Goal: Information Seeking & Learning: Learn about a topic

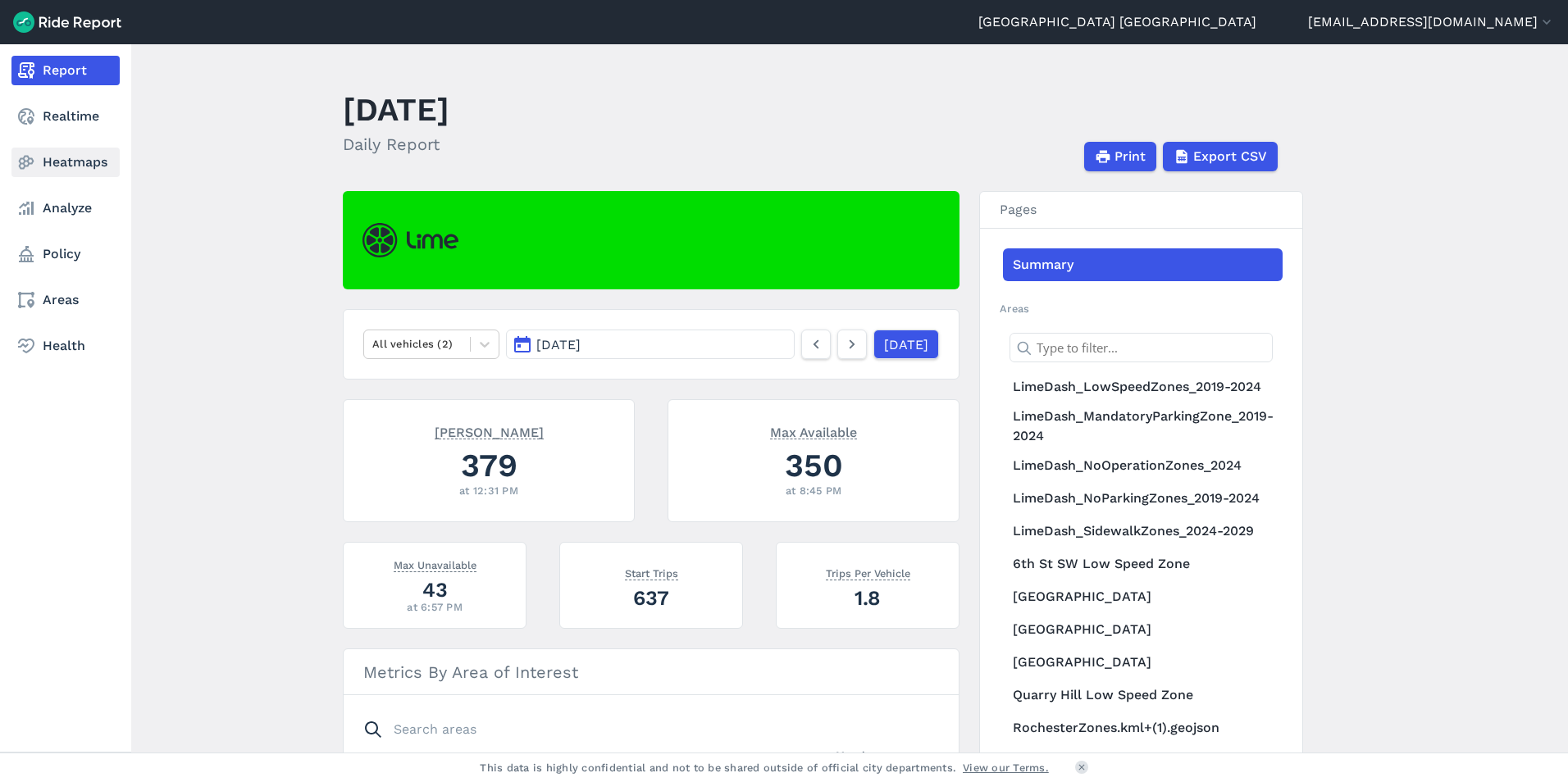
click at [54, 156] on link "Heatmaps" at bounding box center [65, 163] width 108 height 30
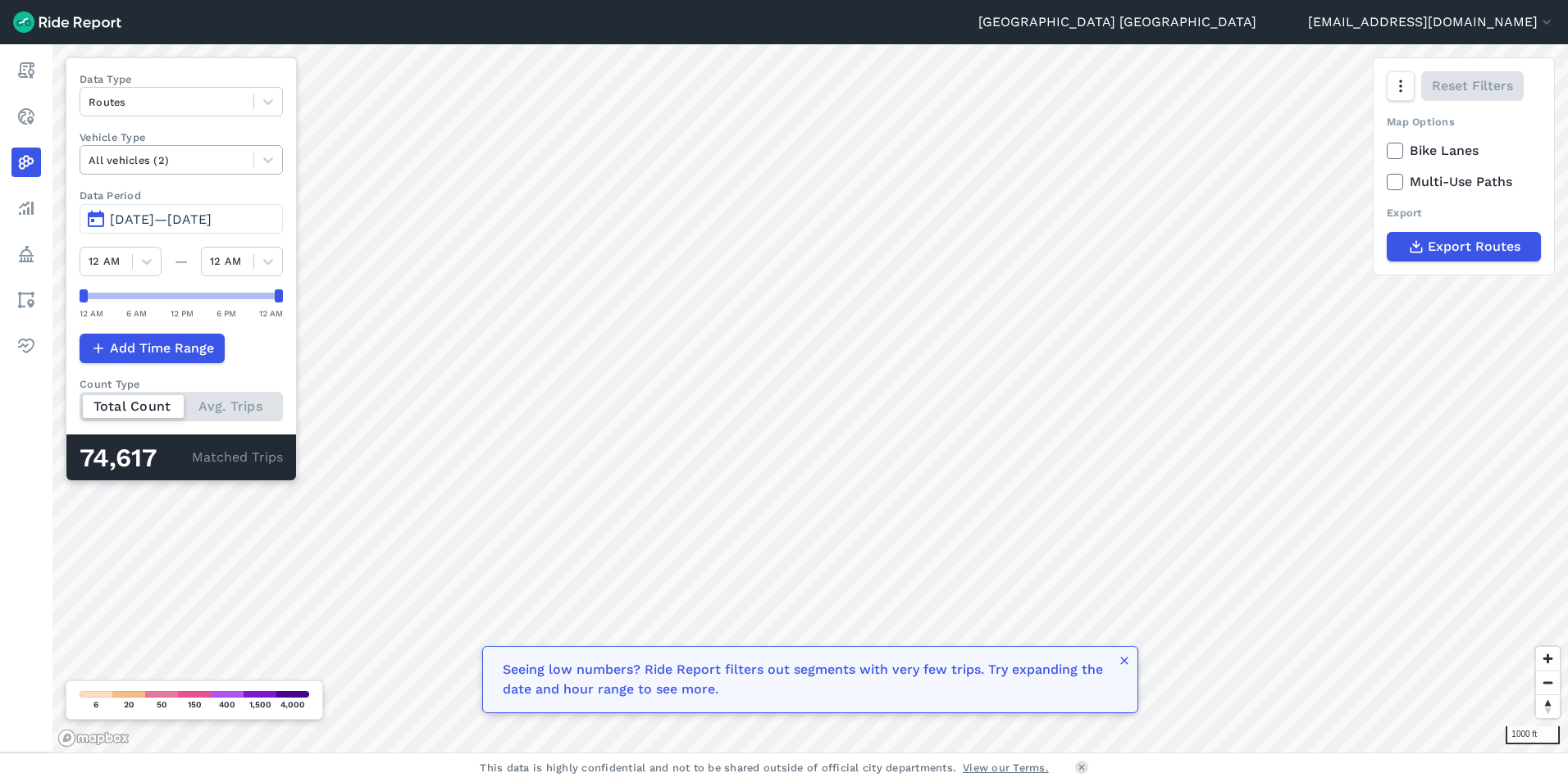
click at [250, 160] on div "All vehicles (2)" at bounding box center [166, 160] width 173 height 25
click at [275, 149] on div at bounding box center [268, 160] width 28 height 28
click at [1394, 178] on icon at bounding box center [1395, 182] width 15 height 17
click at [1387, 178] on input "Multi-Use Paths" at bounding box center [1387, 177] width 0 height 10
click at [1394, 178] on icon at bounding box center [1395, 182] width 15 height 17
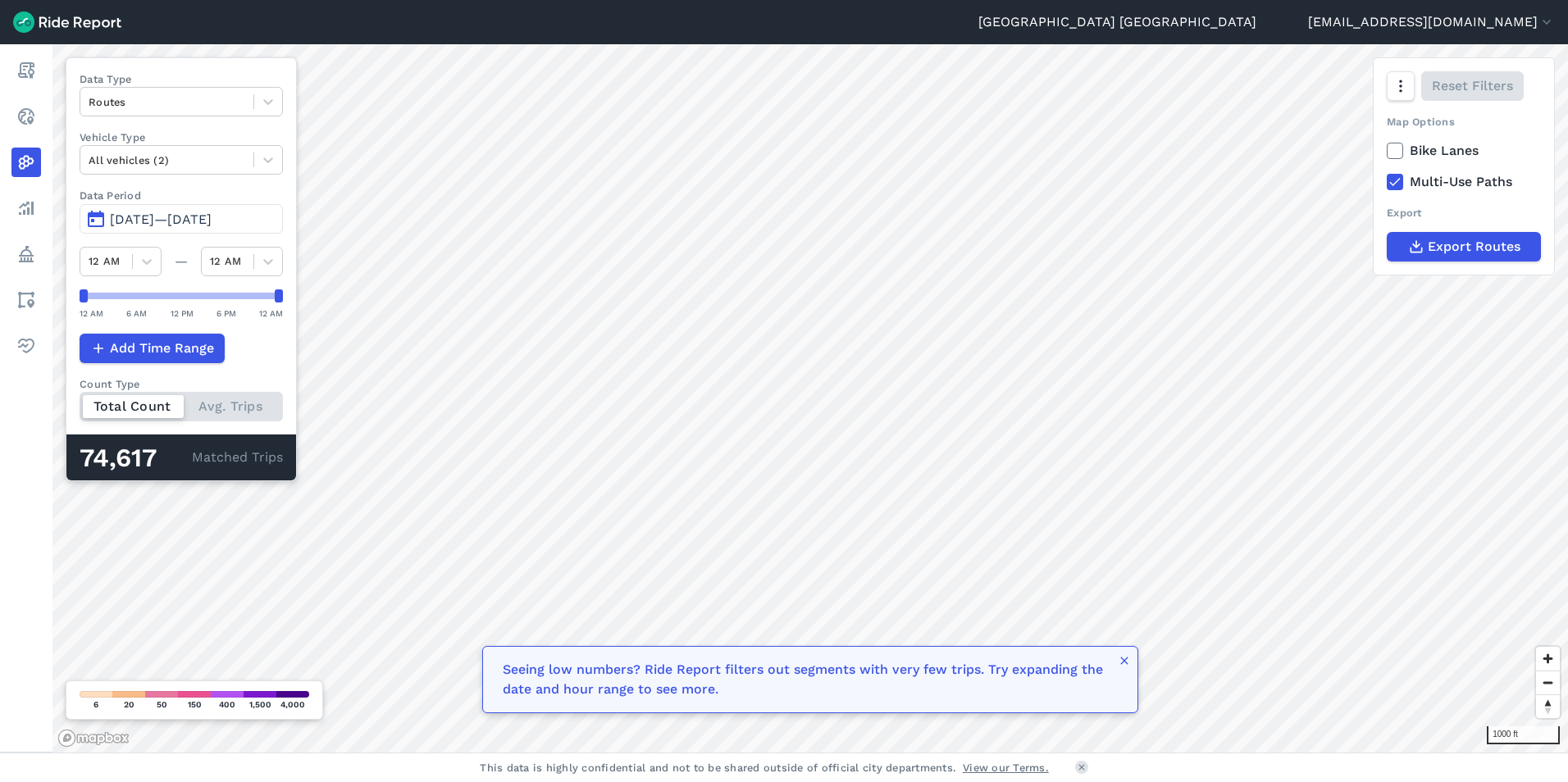
click at [1387, 178] on input "Multi-Use Paths" at bounding box center [1387, 177] width 0 height 10
click at [1392, 152] on icon at bounding box center [1395, 151] width 15 height 17
click at [1387, 152] on input "Bike Lanes" at bounding box center [1387, 146] width 0 height 10
click at [1392, 152] on icon at bounding box center [1395, 151] width 15 height 17
click at [1387, 152] on input "Bike Lanes" at bounding box center [1387, 146] width 0 height 10
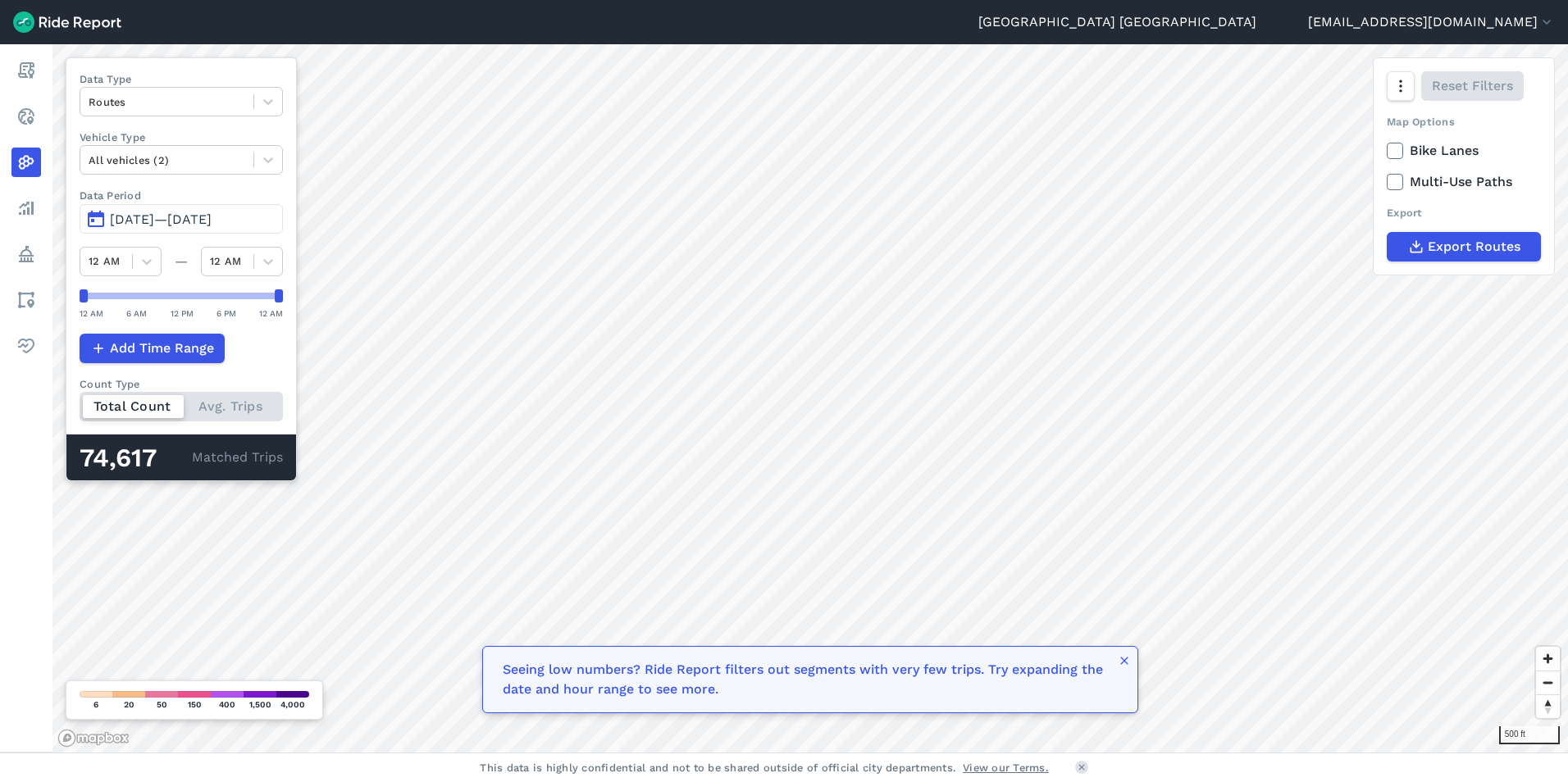
click at [229, 405] on div "Total Count Avg. Trips" at bounding box center [181, 406] width 204 height 30
click at [80, 403] on input "Count Type Total Count Avg. Trips" at bounding box center [80, 396] width 0 height 10
click at [139, 405] on div "Total Count Avg. Trips" at bounding box center [181, 406] width 204 height 30
click at [80, 403] on input "Count Type Total Count Avg. Trips" at bounding box center [80, 396] width 0 height 10
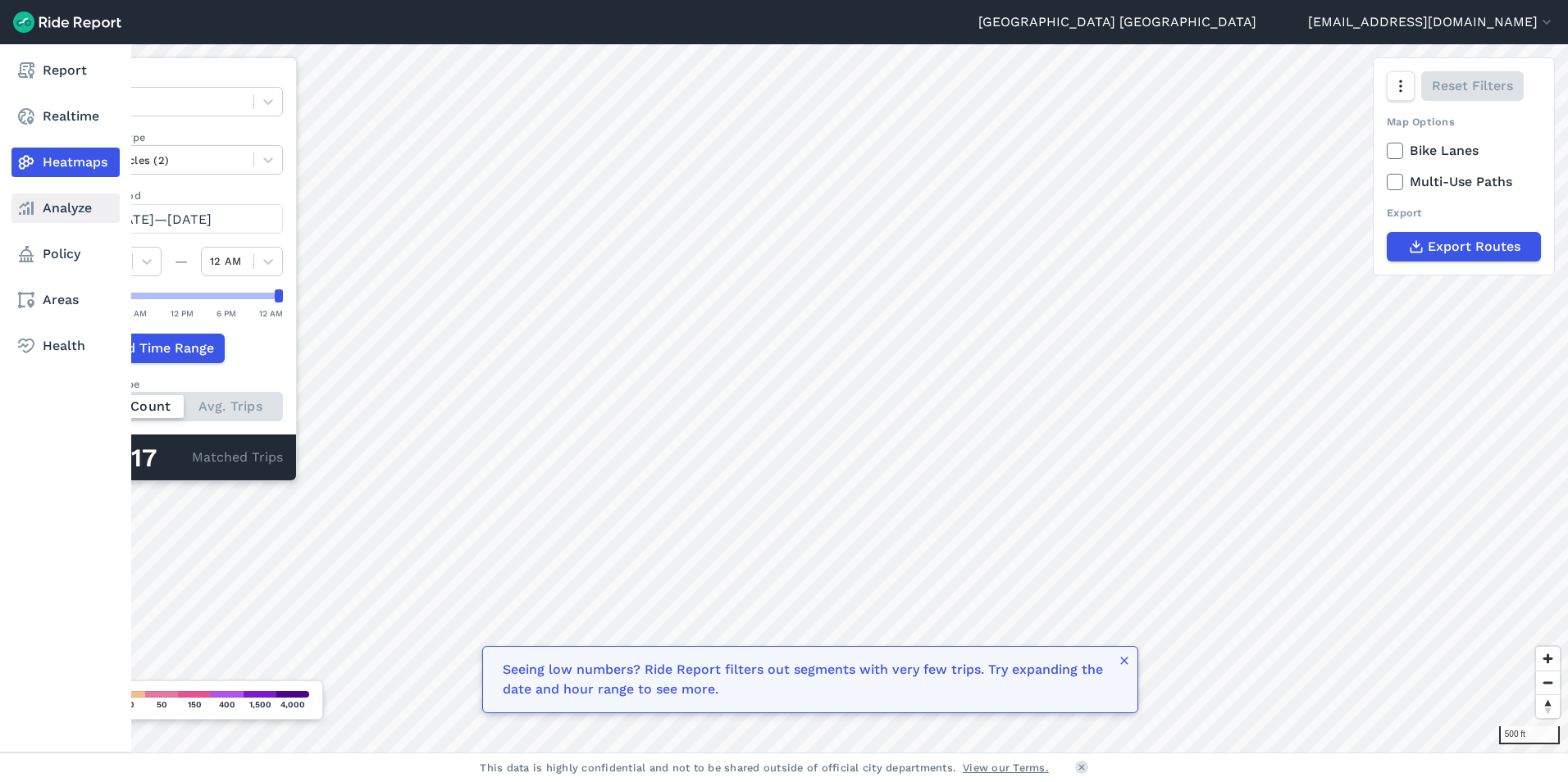
click at [46, 206] on link "Analyze" at bounding box center [65, 208] width 108 height 30
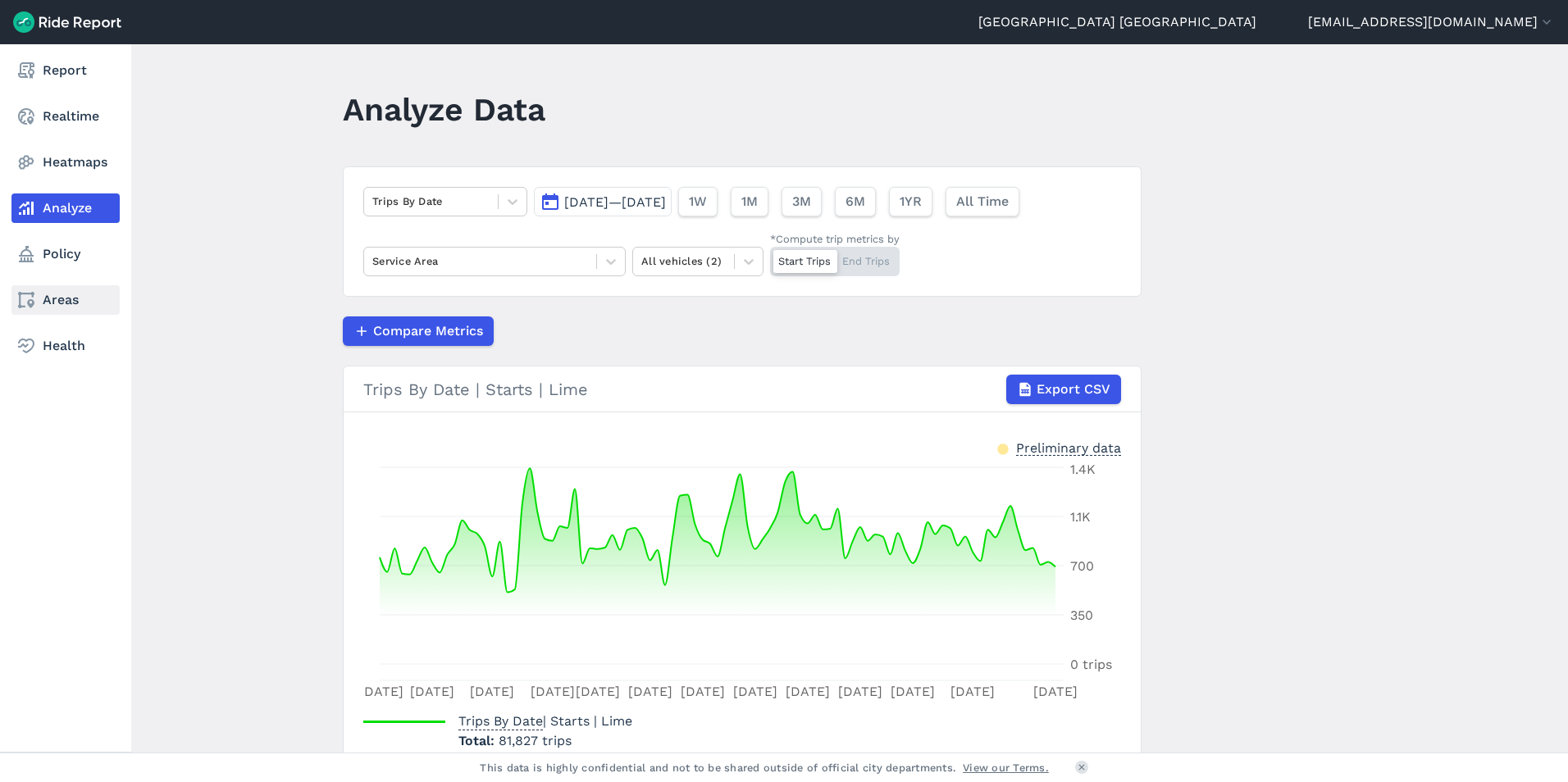
click at [58, 298] on link "Areas" at bounding box center [65, 300] width 108 height 30
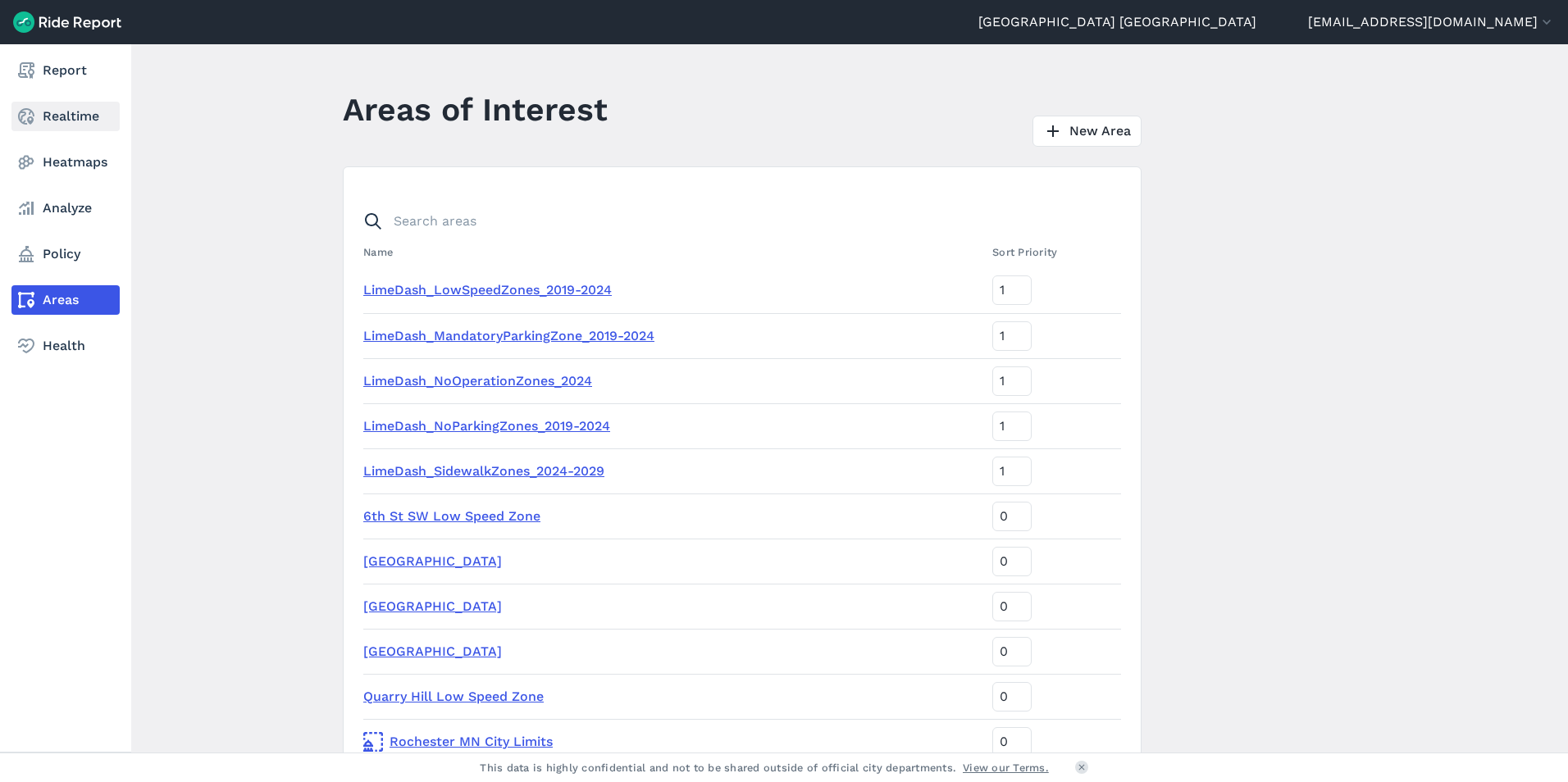
click at [55, 119] on link "Realtime" at bounding box center [65, 116] width 108 height 30
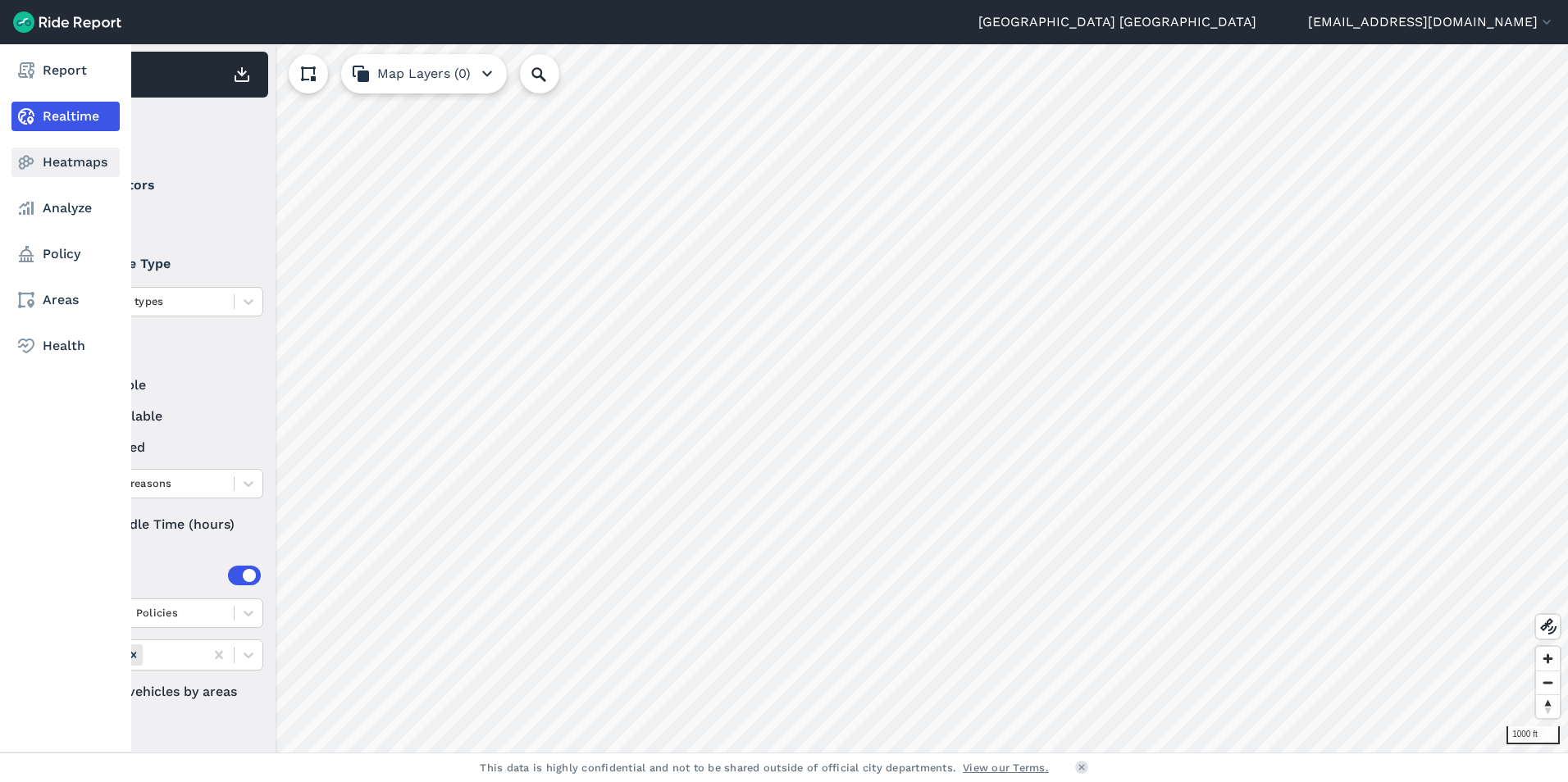
click at [32, 156] on icon at bounding box center [26, 162] width 20 height 20
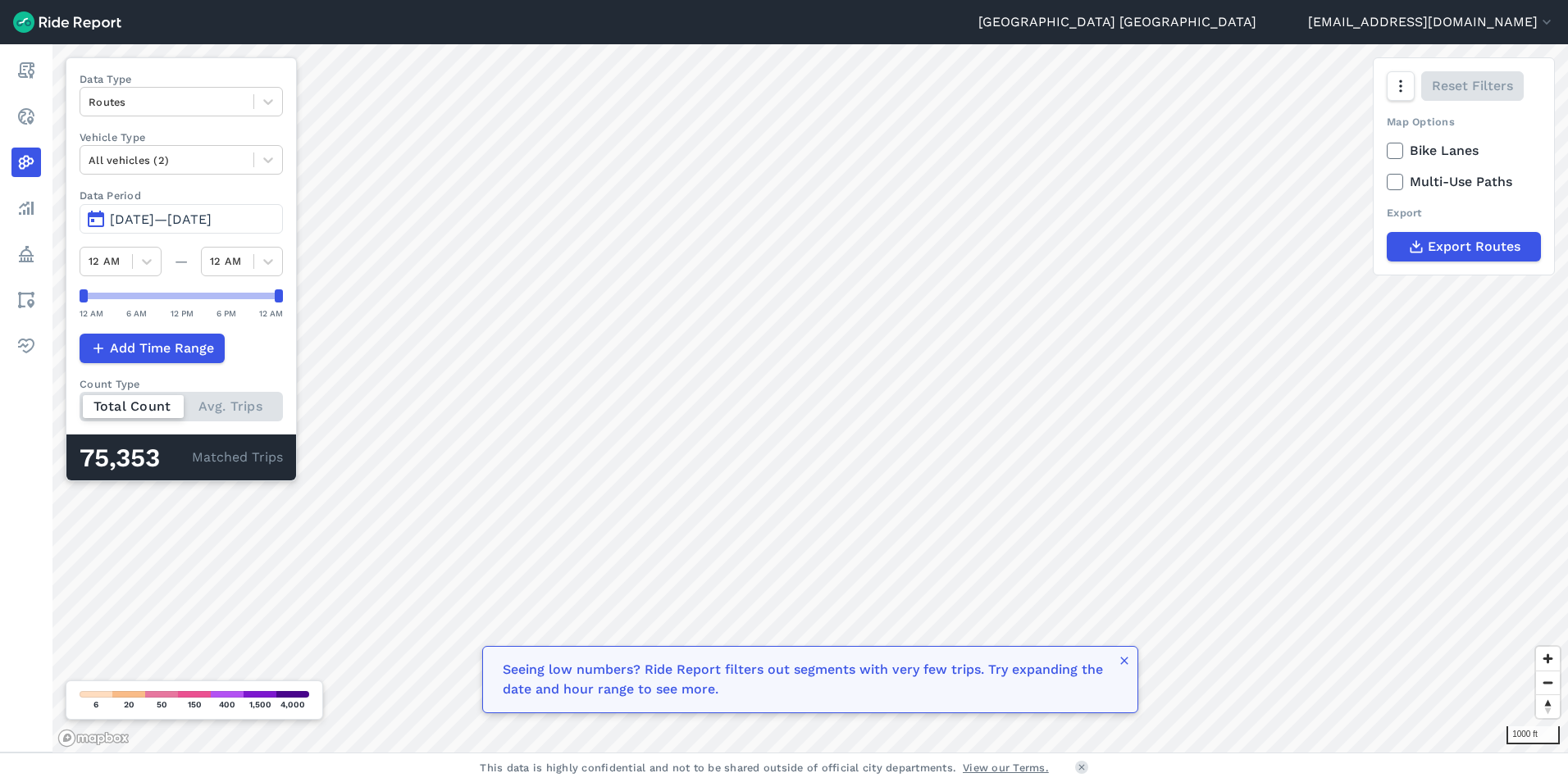
click at [153, 219] on span "[DATE]—[DATE]" at bounding box center [160, 219] width 101 height 16
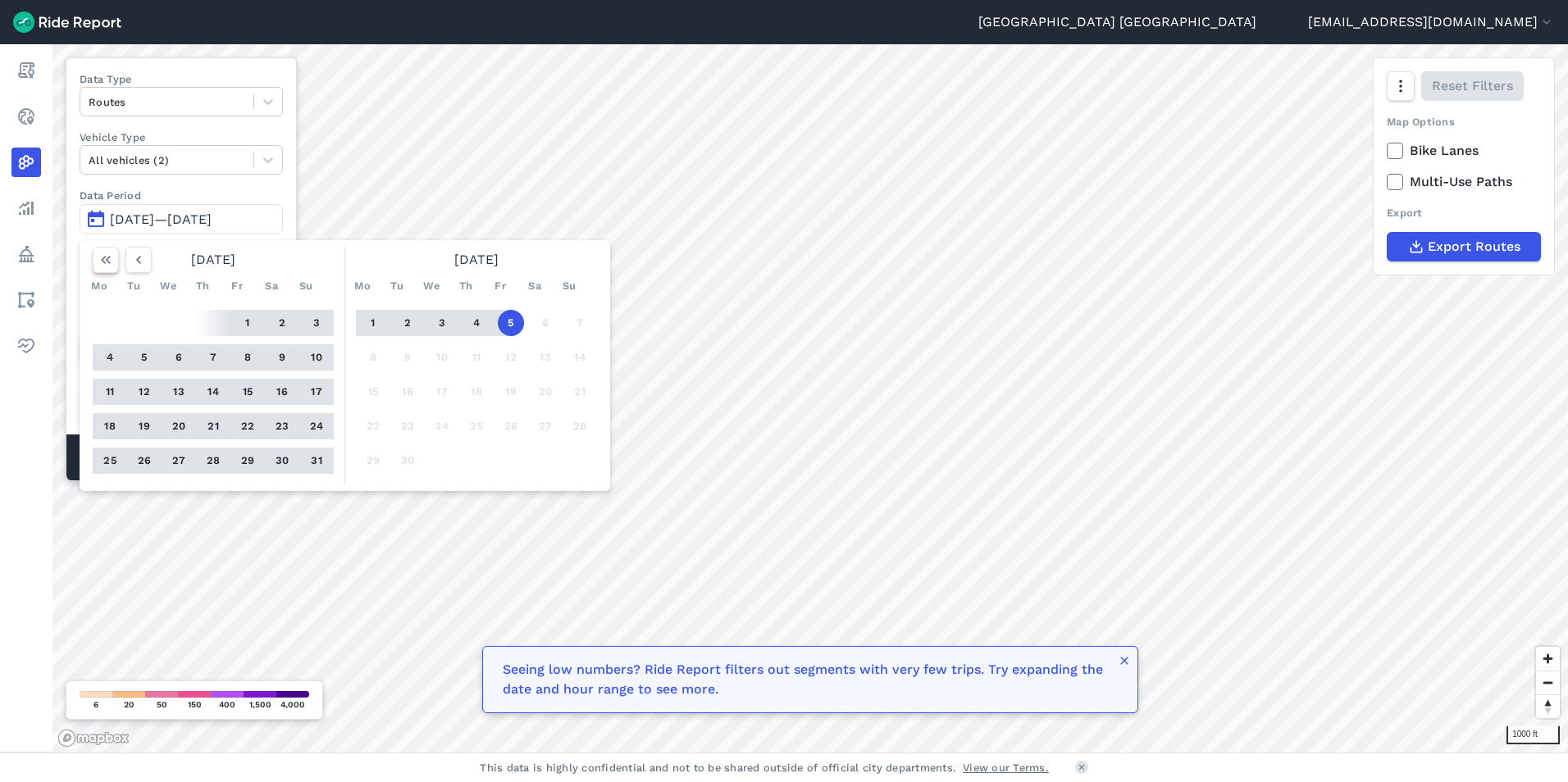
click at [111, 260] on icon "button" at bounding box center [106, 260] width 17 height 17
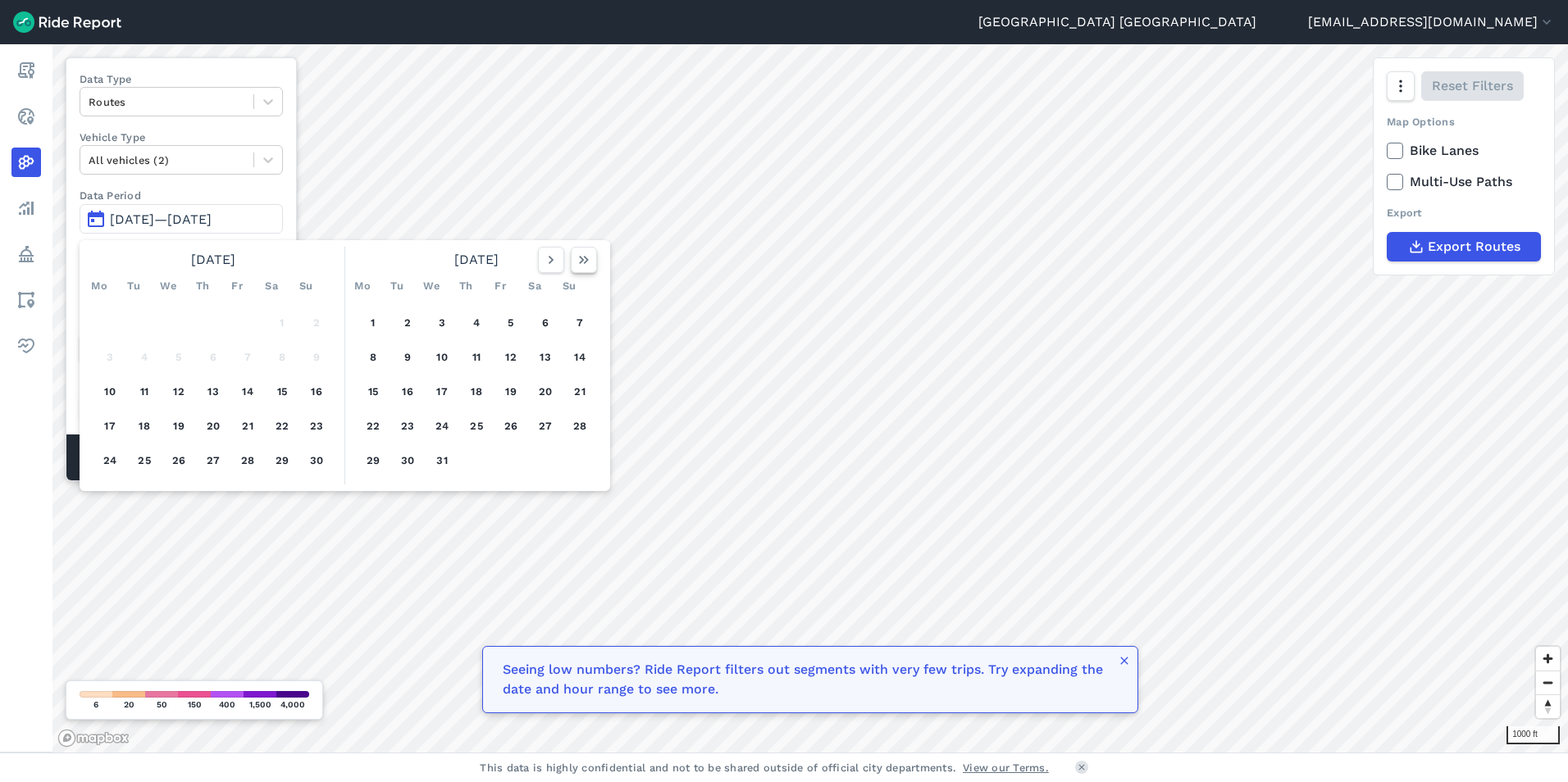
click at [587, 260] on use "button" at bounding box center [584, 259] width 10 height 8
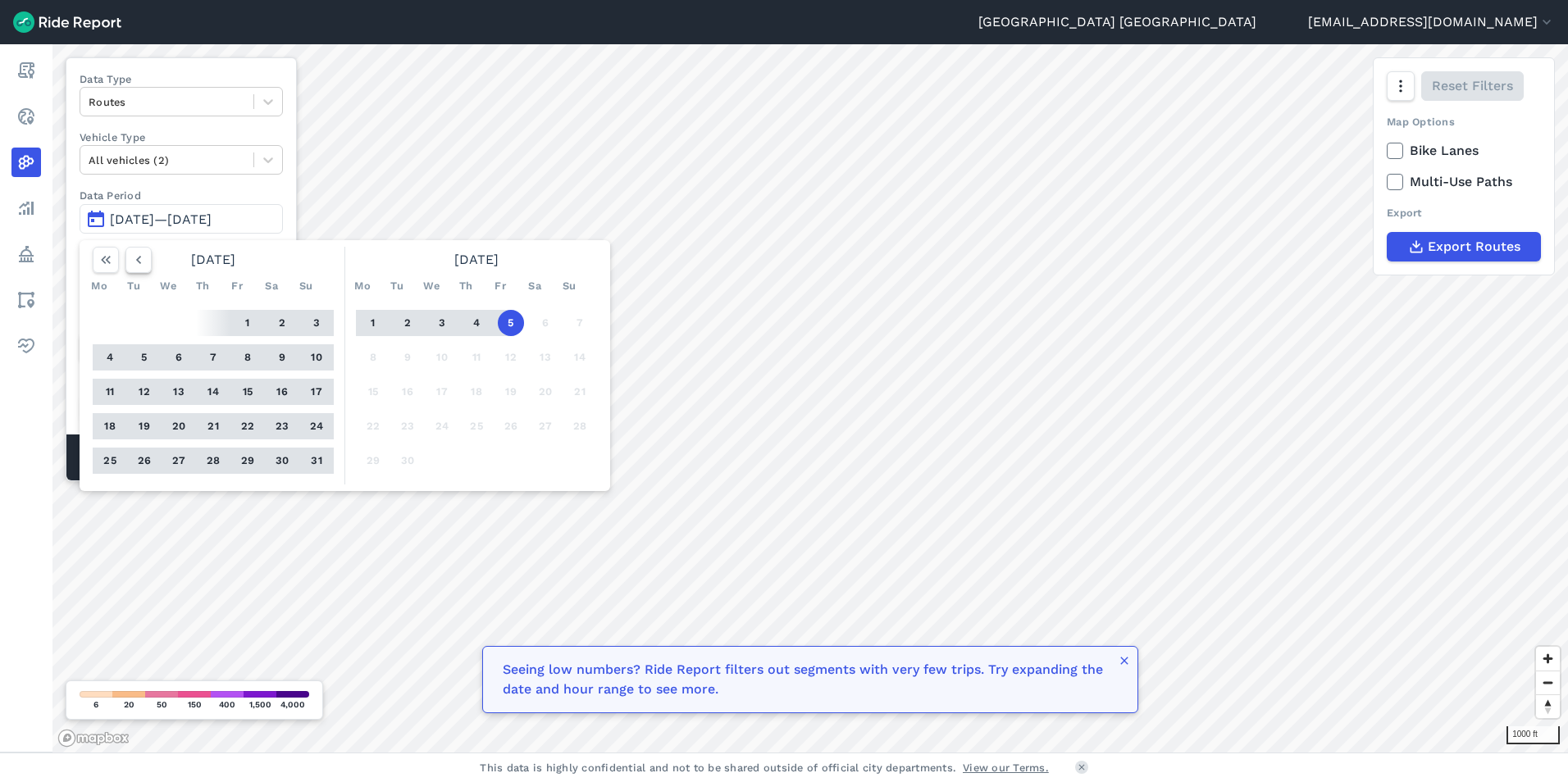
click at [142, 258] on icon "button" at bounding box center [139, 260] width 17 height 17
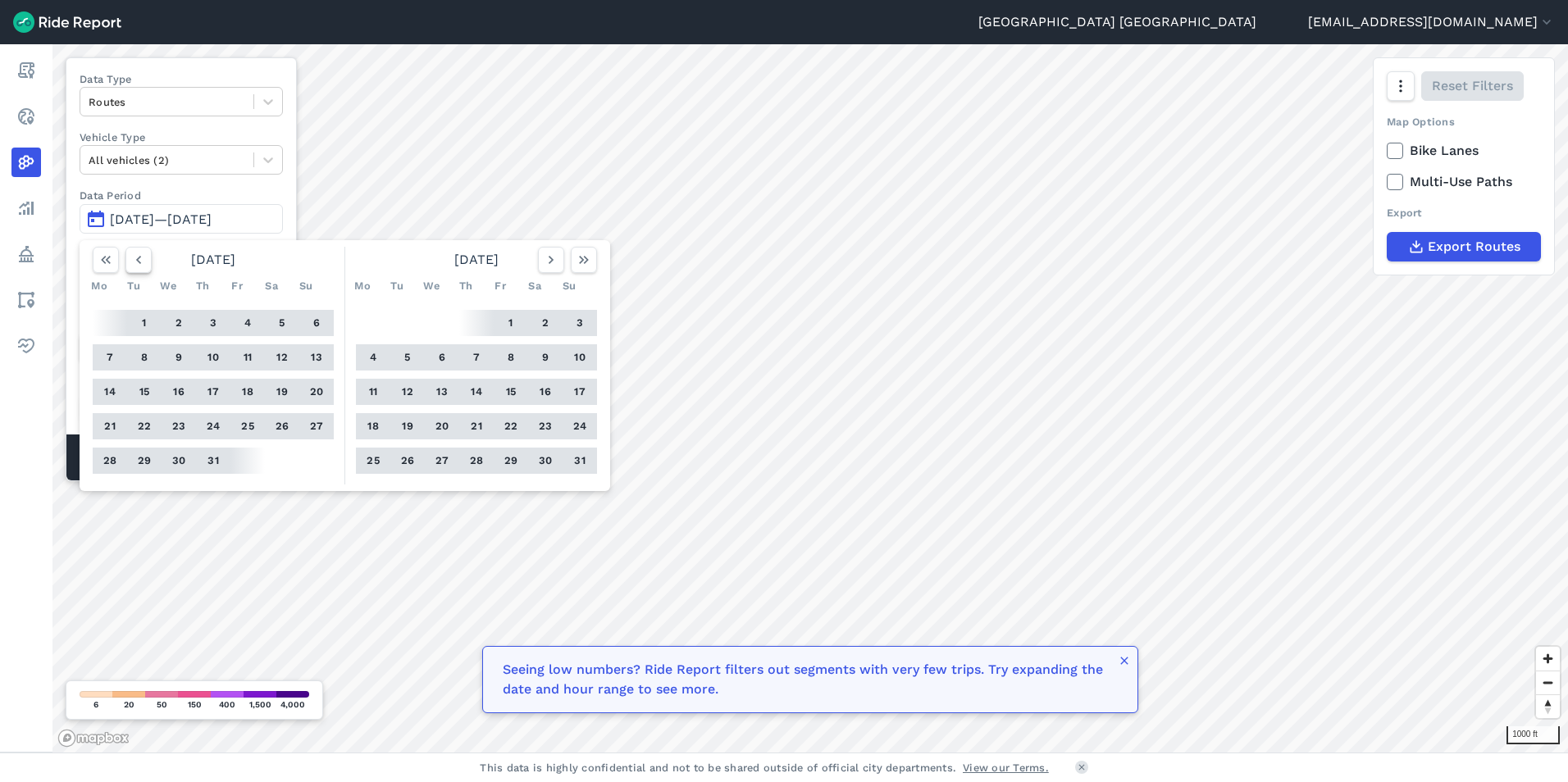
click at [142, 258] on icon "button" at bounding box center [139, 260] width 17 height 17
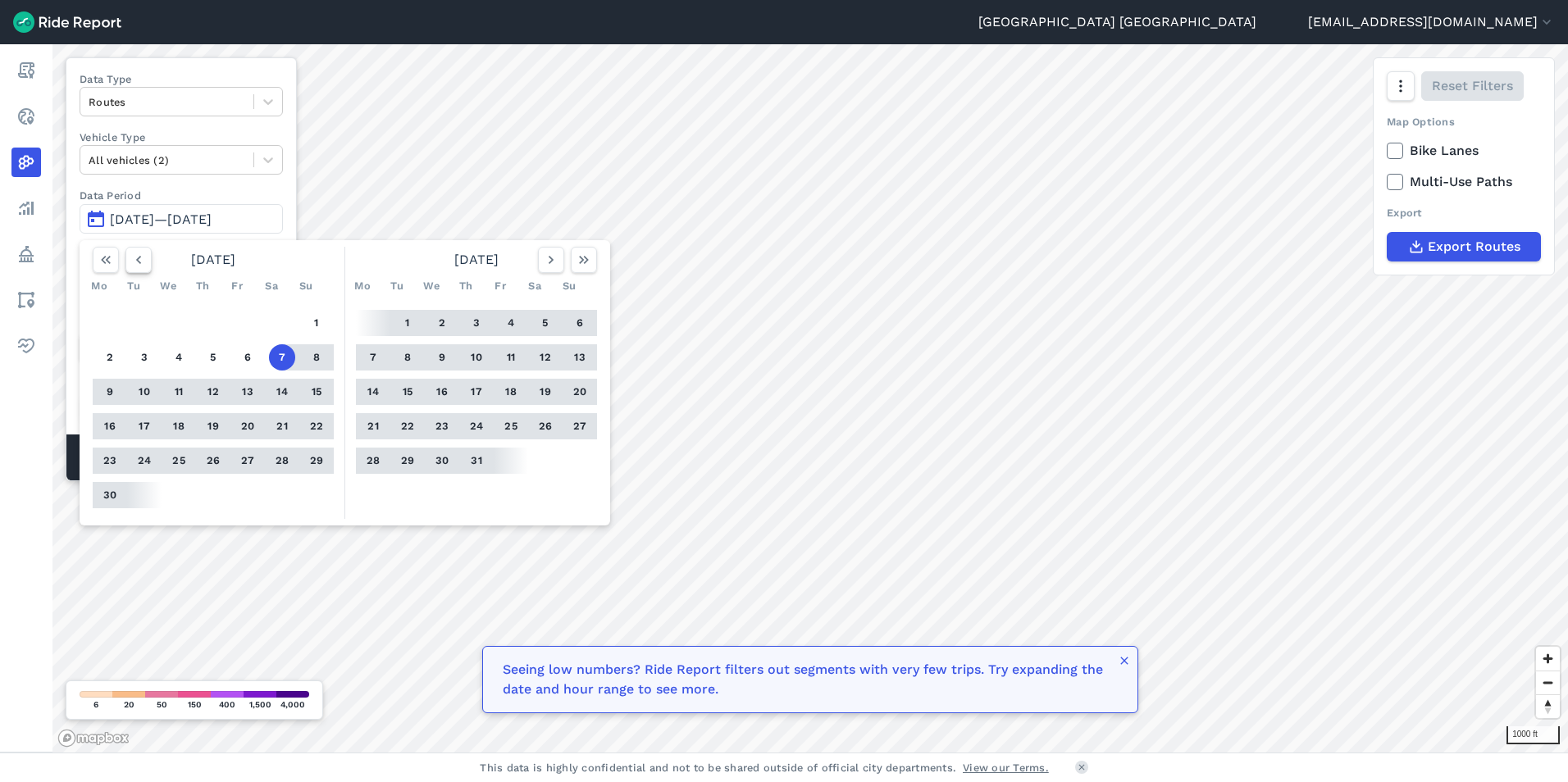
click at [142, 258] on icon "button" at bounding box center [139, 260] width 17 height 17
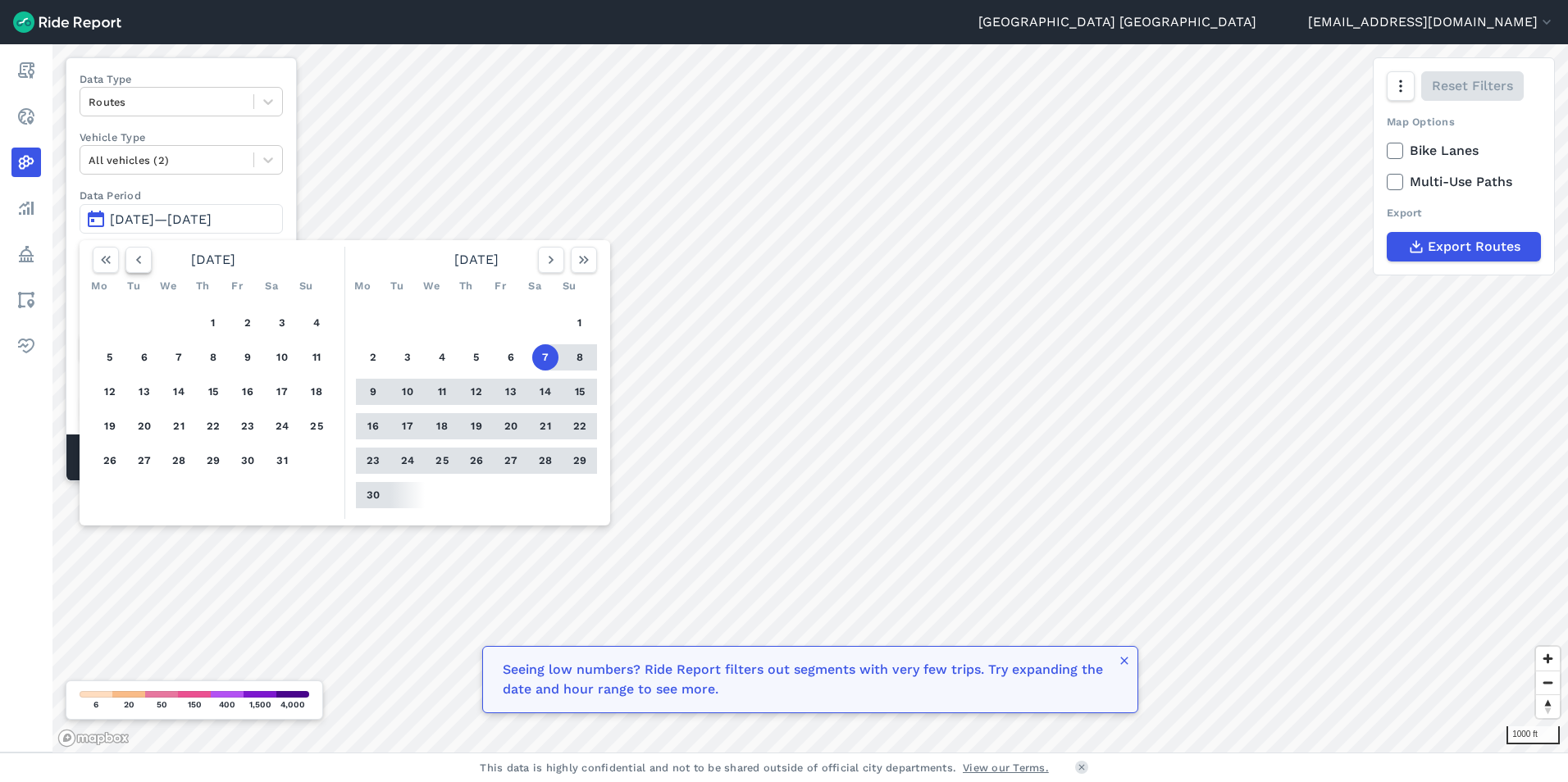
click at [142, 258] on icon "button" at bounding box center [139, 260] width 17 height 17
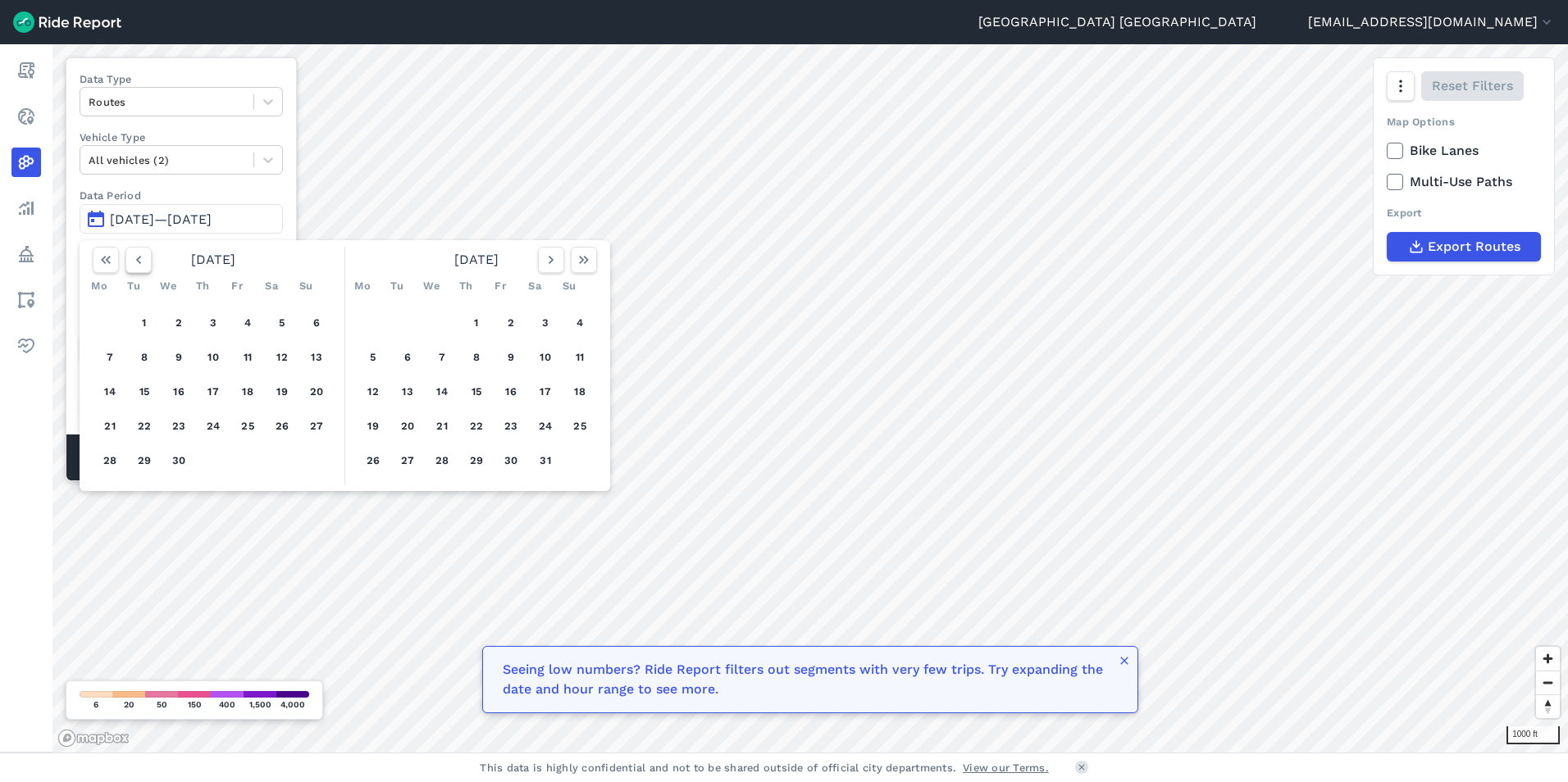
click at [142, 258] on icon "button" at bounding box center [139, 260] width 17 height 17
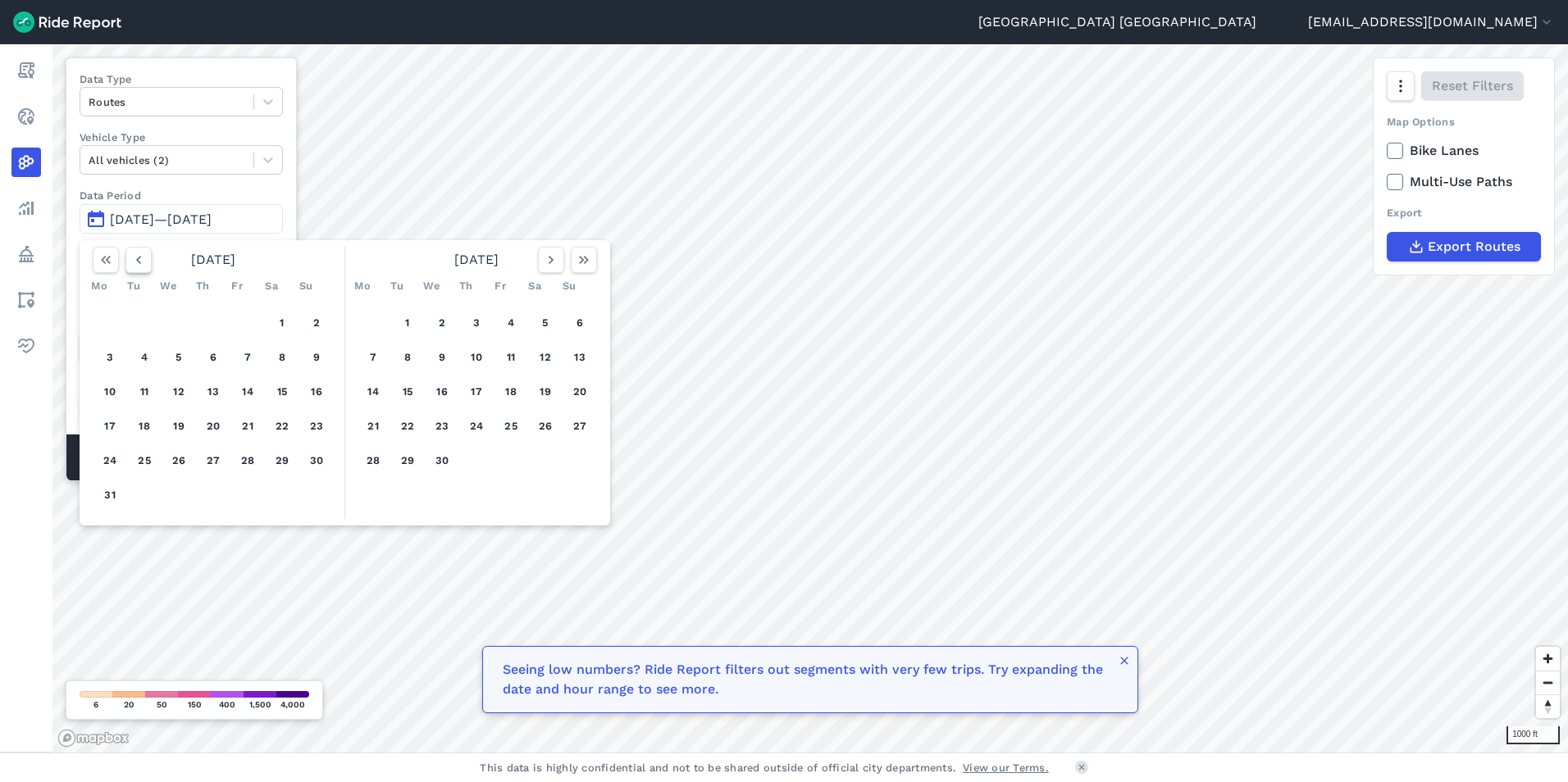
click at [142, 258] on icon "button" at bounding box center [139, 260] width 17 height 17
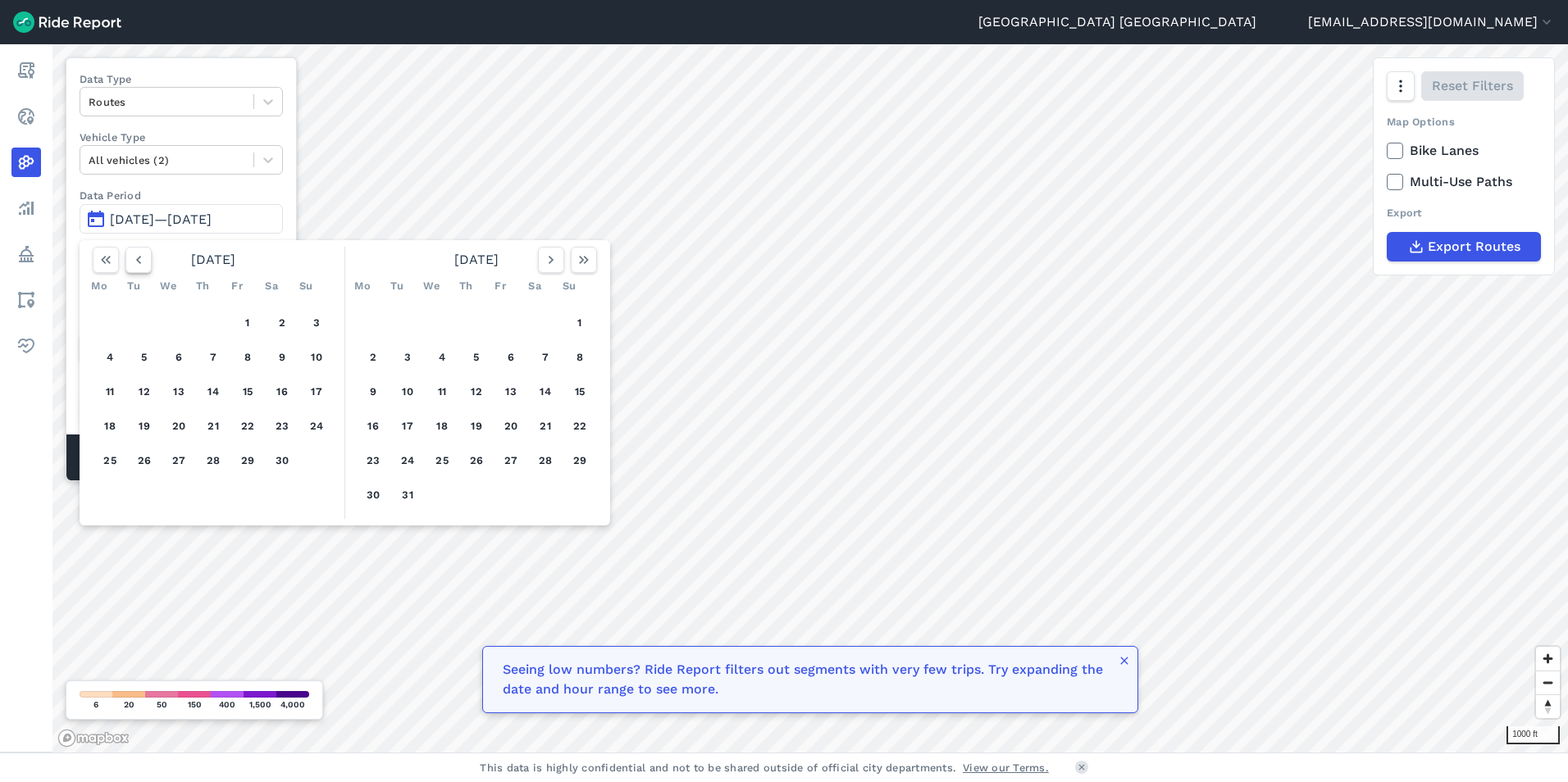
click at [142, 258] on icon "button" at bounding box center [139, 260] width 17 height 17
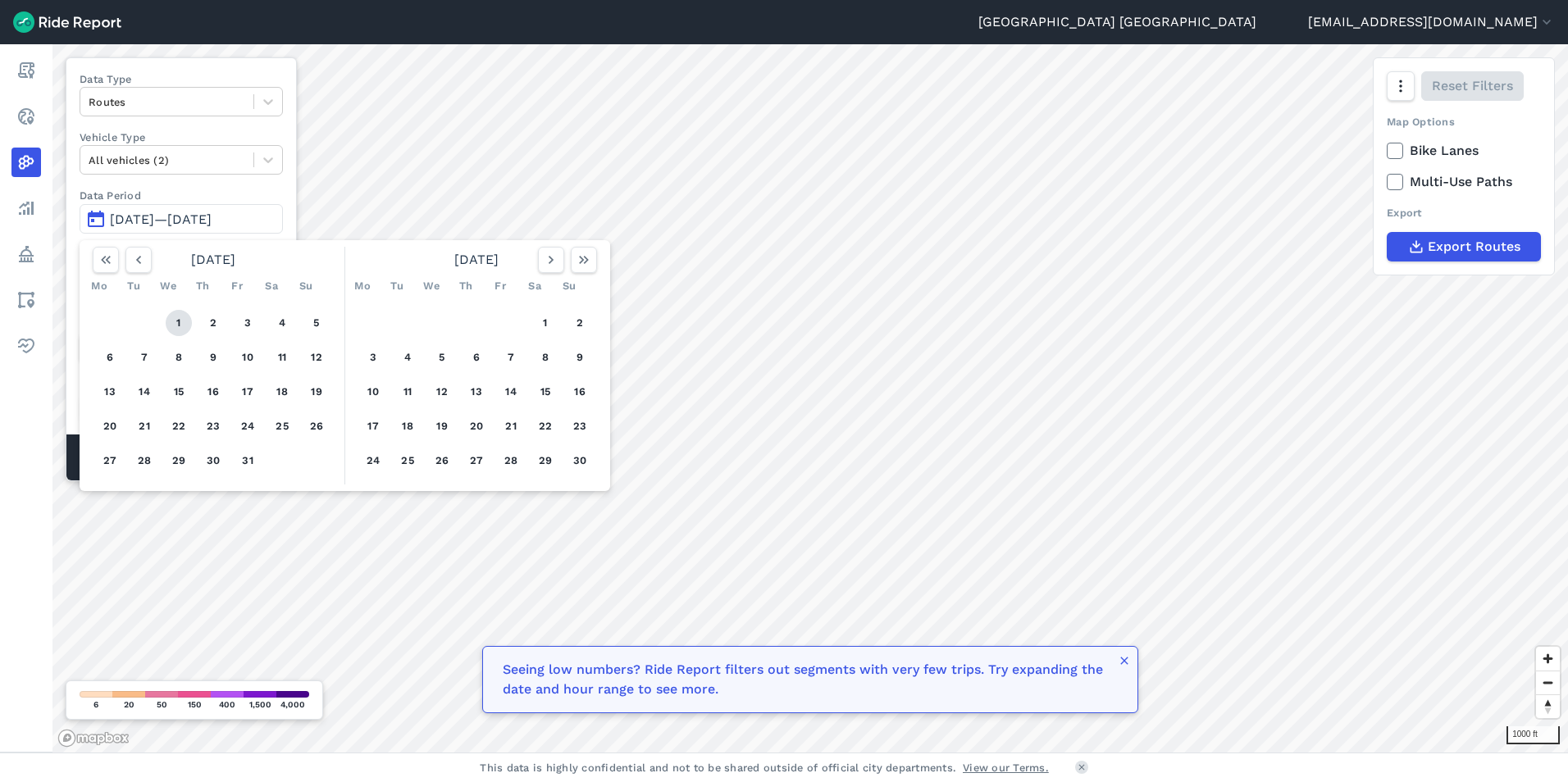
click at [181, 322] on button "1" at bounding box center [179, 323] width 26 height 26
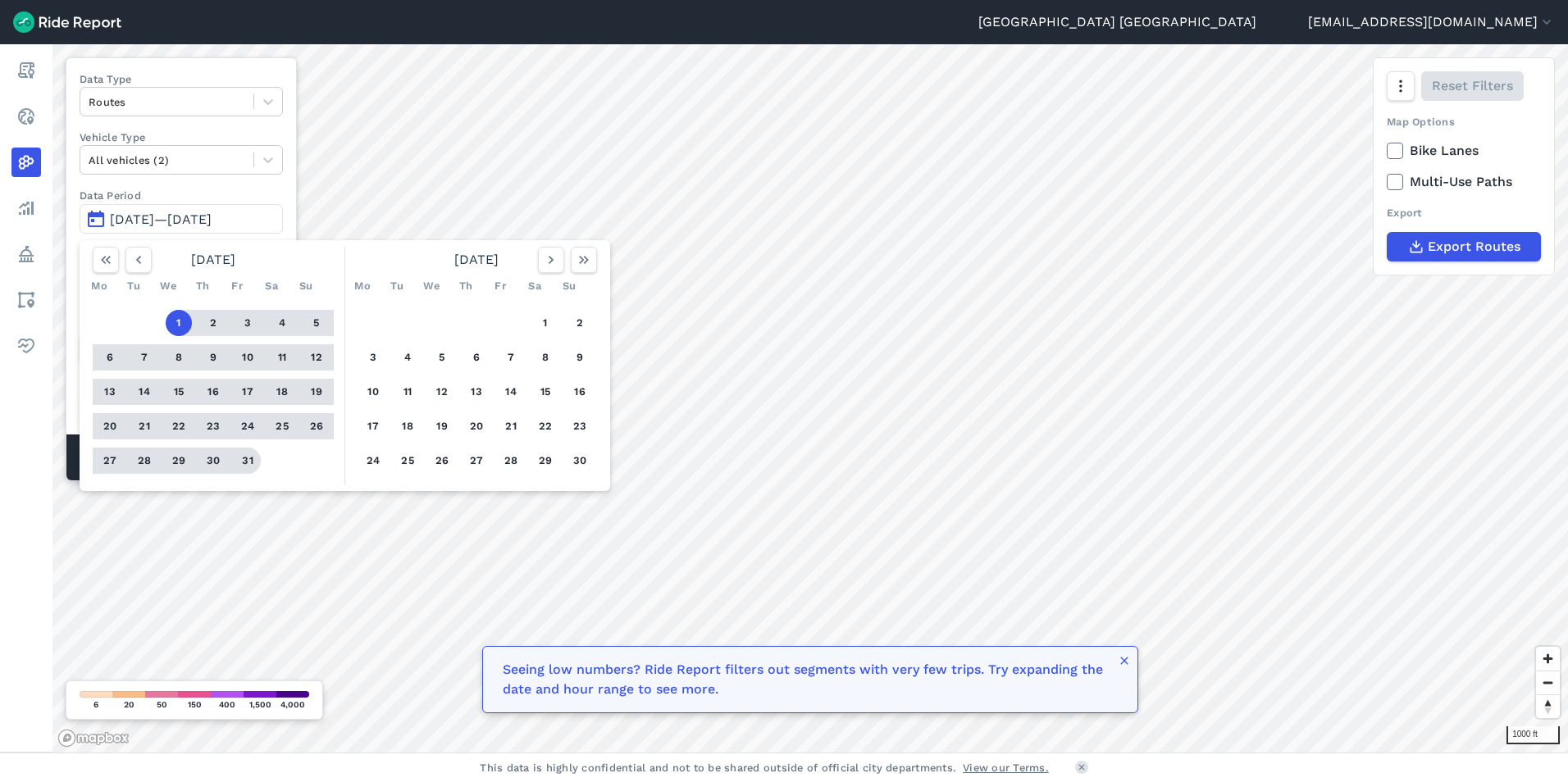
click at [247, 461] on button "31" at bounding box center [247, 460] width 26 height 26
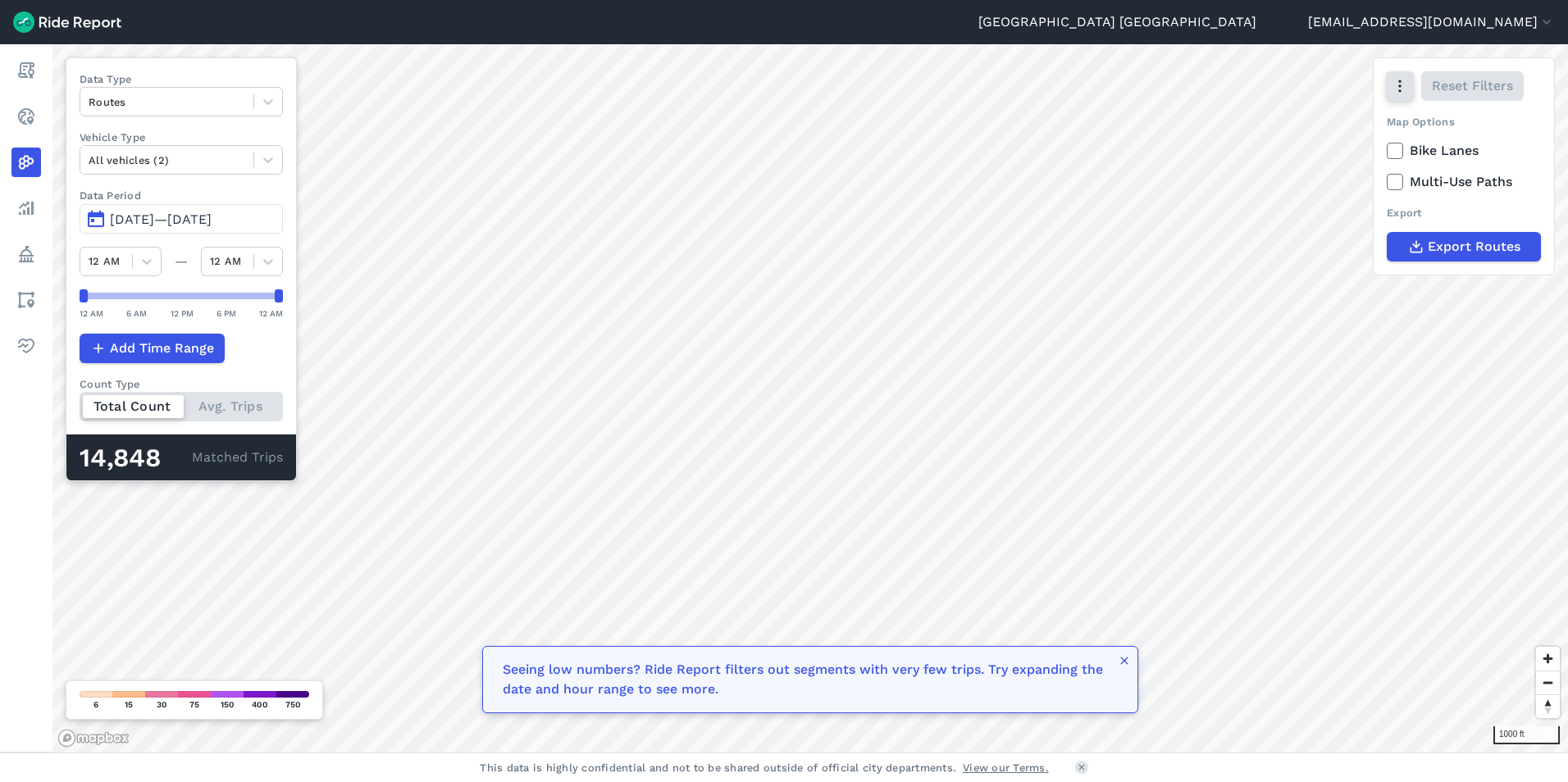
click at [1400, 94] on button "button" at bounding box center [1400, 86] width 28 height 30
click at [174, 232] on button "[DATE]—[DATE]" at bounding box center [181, 219] width 204 height 30
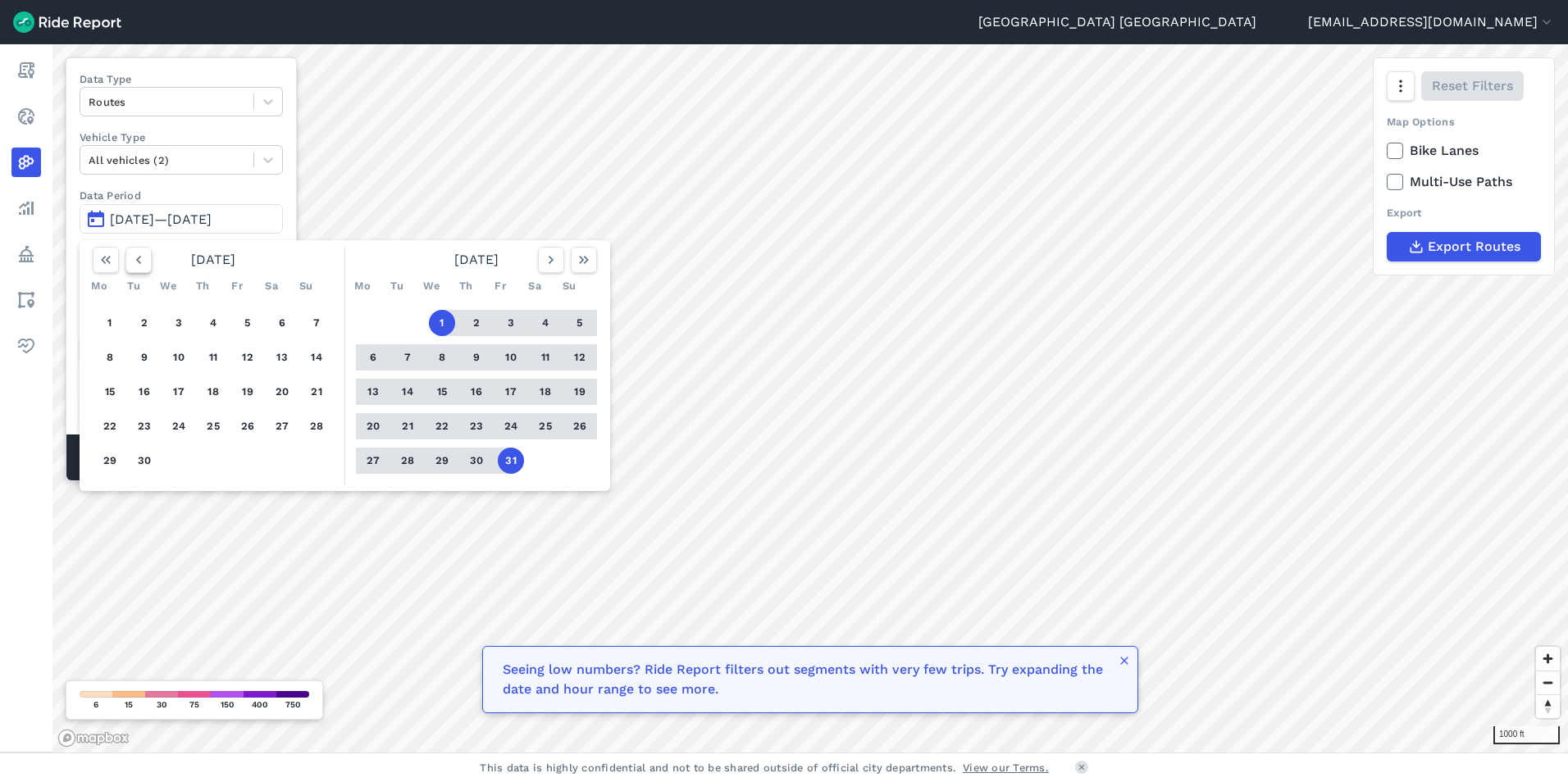
click at [145, 266] on icon "button" at bounding box center [139, 260] width 17 height 17
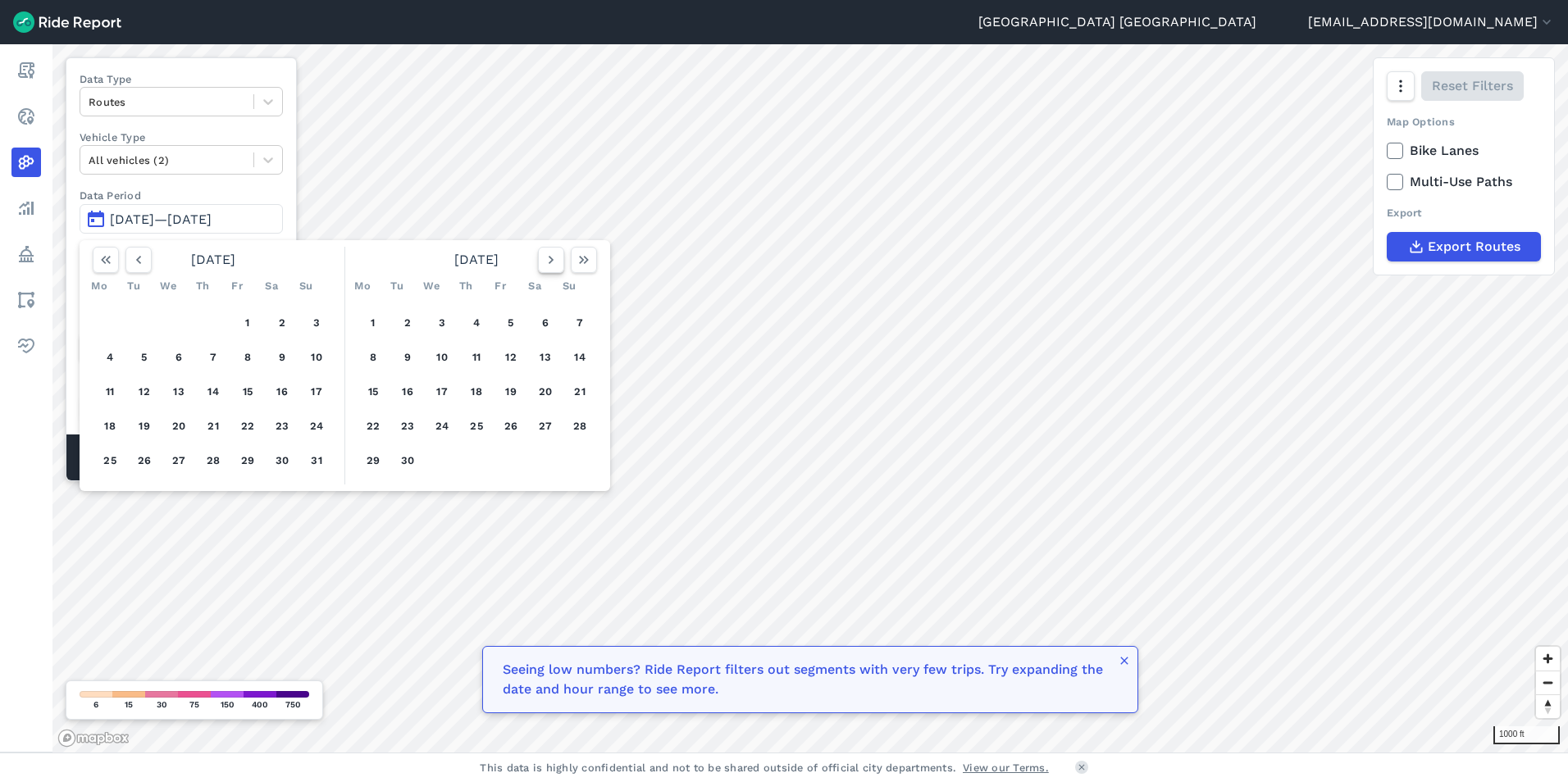
click at [546, 263] on icon "button" at bounding box center [551, 260] width 17 height 17
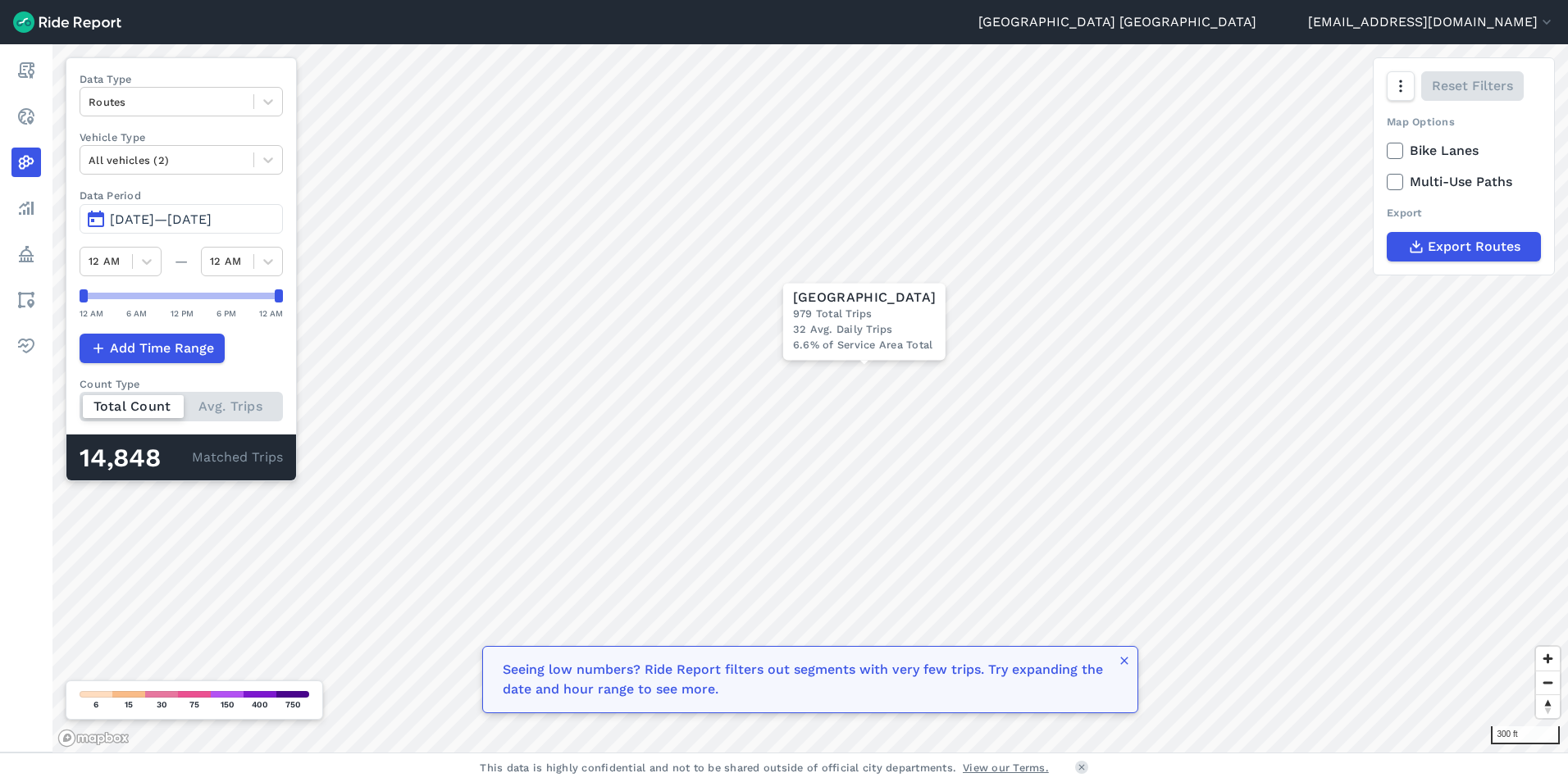
click at [298, 293] on div "300 ft × 1st Avenue Southwest 979 Total Trips 32 Avg. Daily Trips 6.6% of Servi…" at bounding box center [810, 399] width 1516 height 709
click at [267, 104] on icon at bounding box center [269, 102] width 17 height 17
click at [221, 166] on div "Trip Ends" at bounding box center [181, 169] width 204 height 29
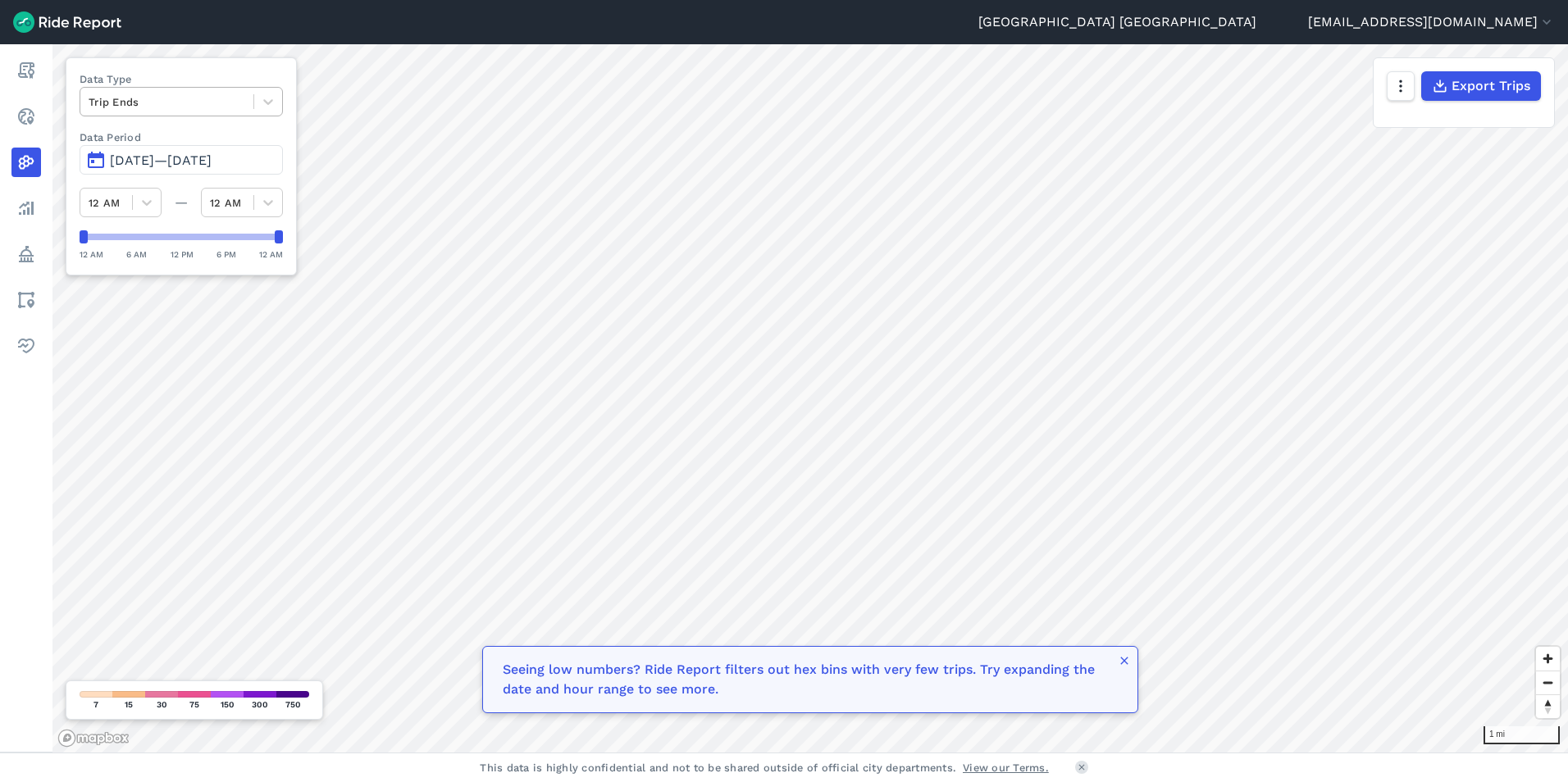
click at [137, 104] on div at bounding box center [166, 102] width 156 height 19
click at [128, 163] on div "Routes" at bounding box center [181, 169] width 204 height 29
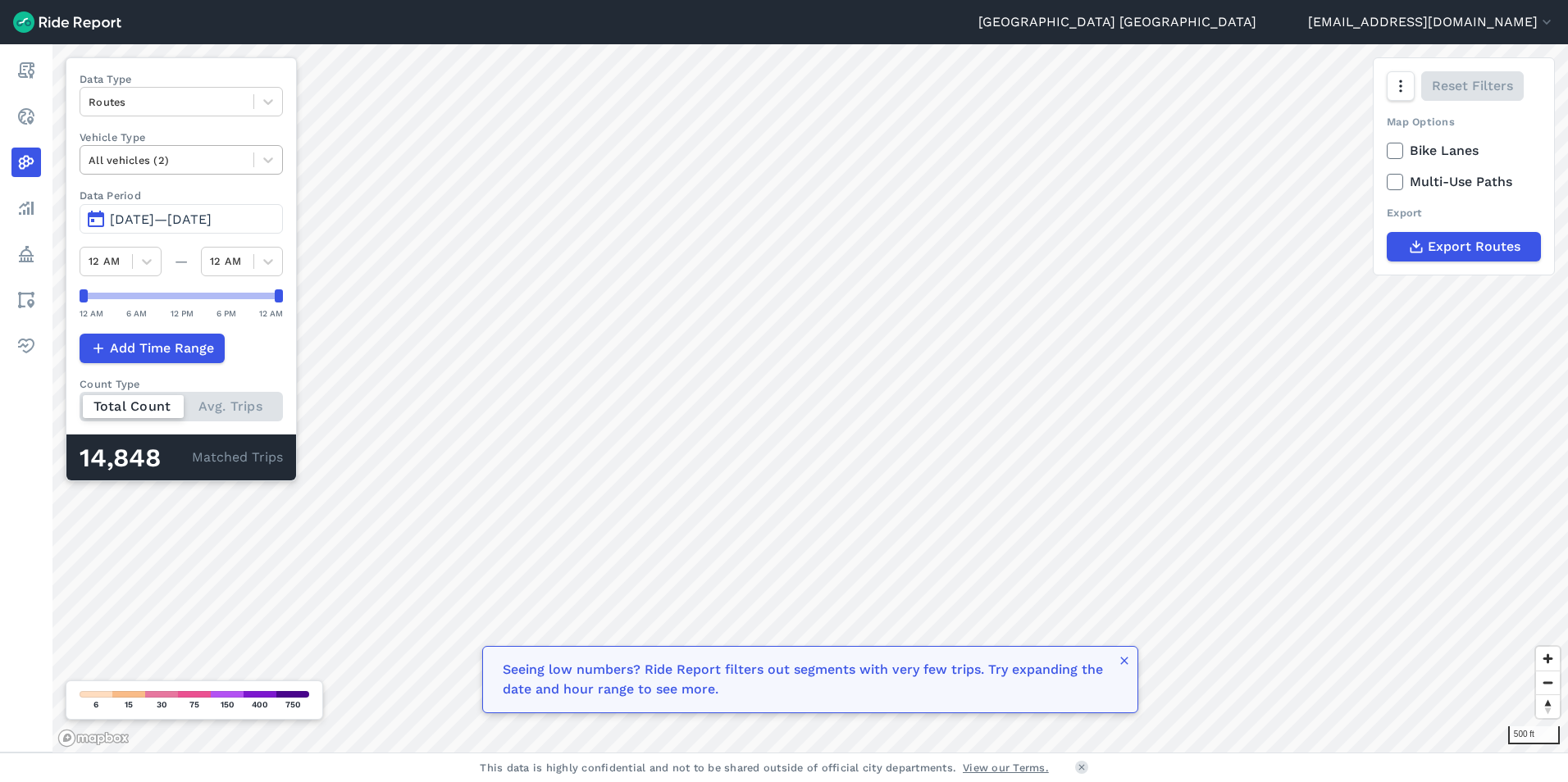
click at [237, 152] on div at bounding box center [166, 160] width 156 height 19
click at [164, 224] on div "Scooters" at bounding box center [181, 228] width 204 height 29
click at [273, 152] on icon at bounding box center [269, 160] width 17 height 17
click at [201, 230] on div "E-Bikes" at bounding box center [181, 228] width 204 height 29
